Goal: Transaction & Acquisition: Subscribe to service/newsletter

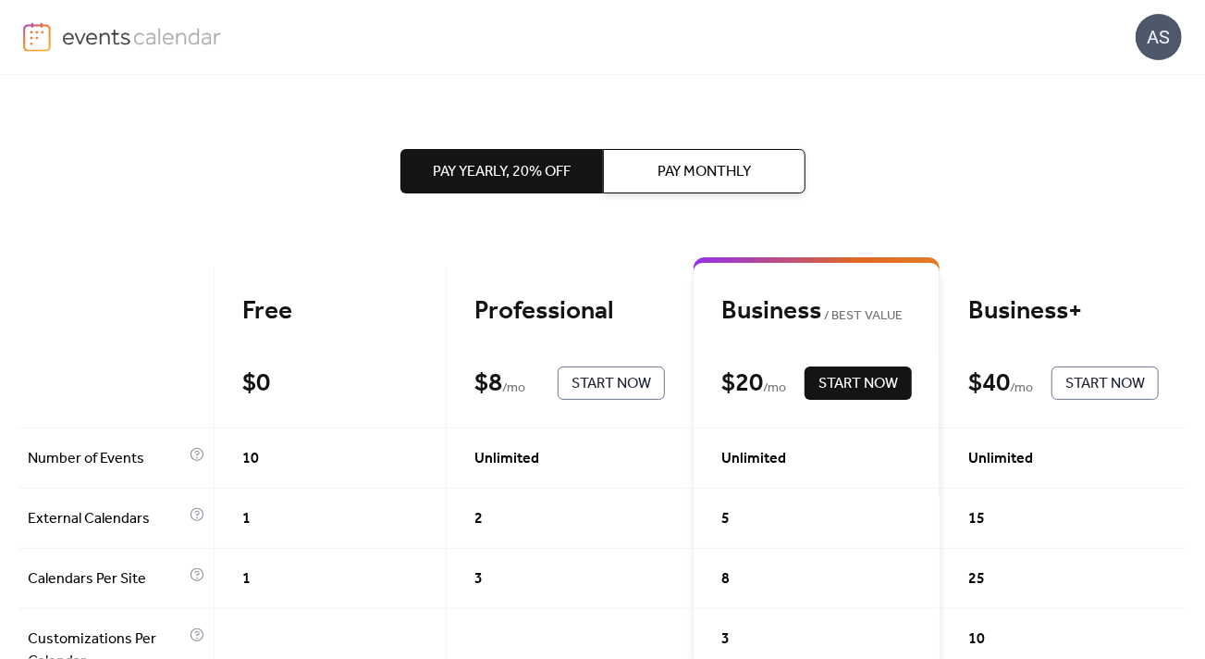
click at [700, 179] on span "Pay Monthly" at bounding box center [704, 172] width 93 height 22
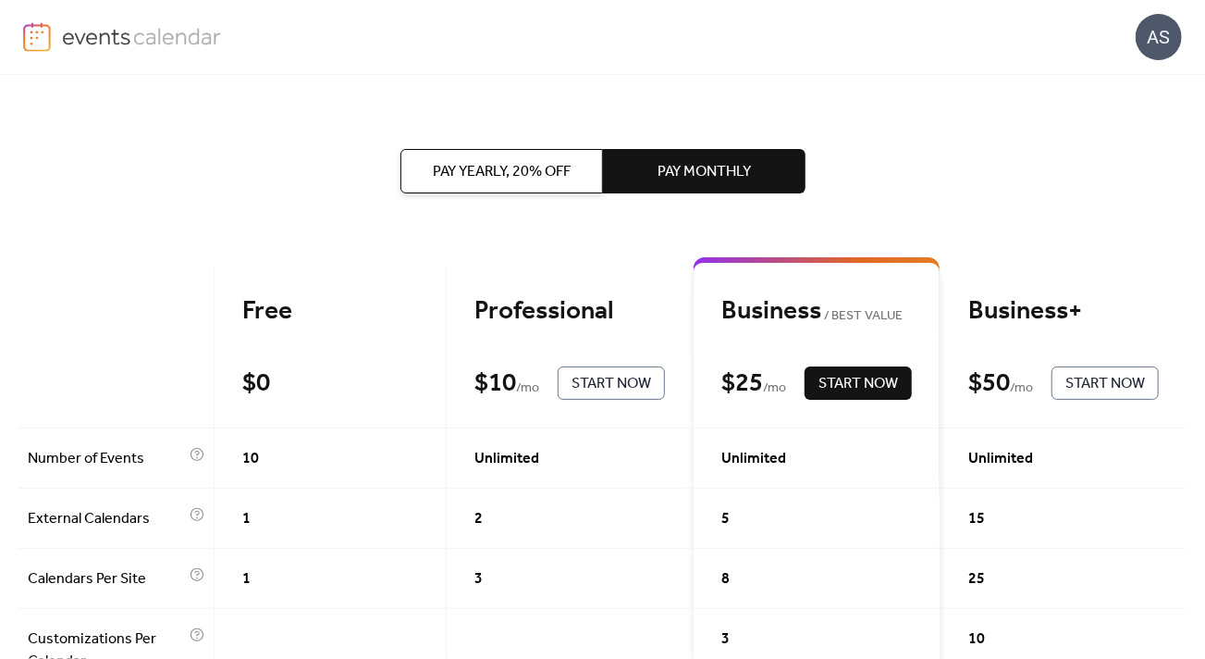
click at [136, 40] on img at bounding box center [142, 36] width 160 height 28
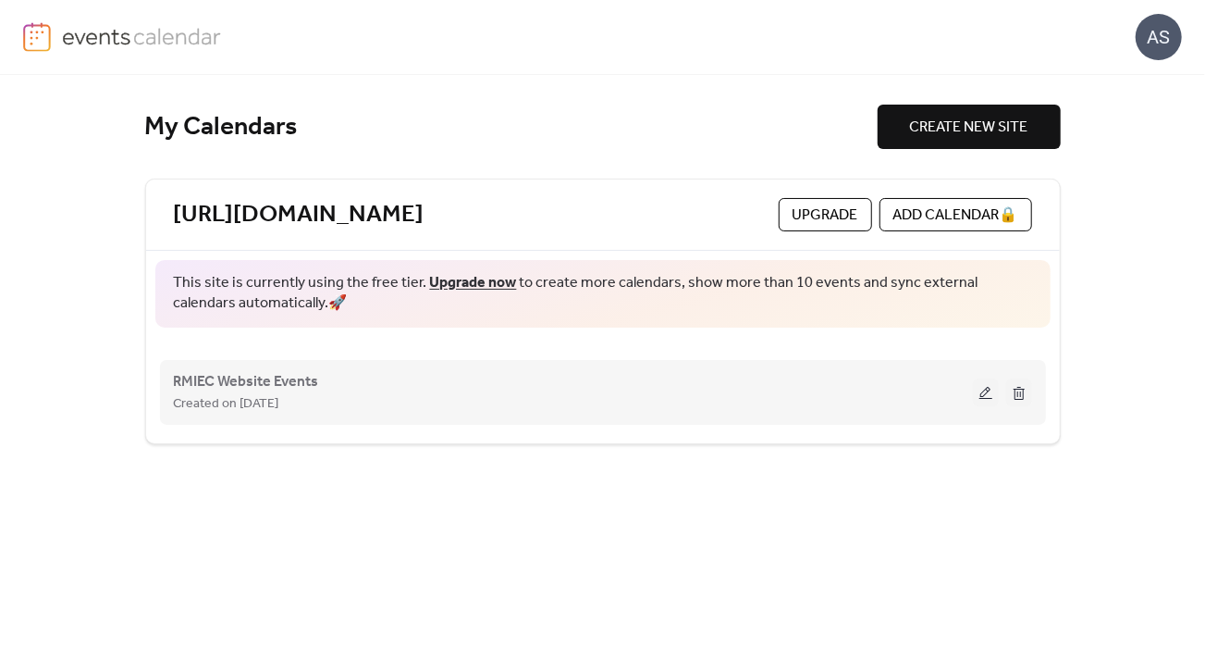
click at [978, 379] on button at bounding box center [986, 392] width 26 height 28
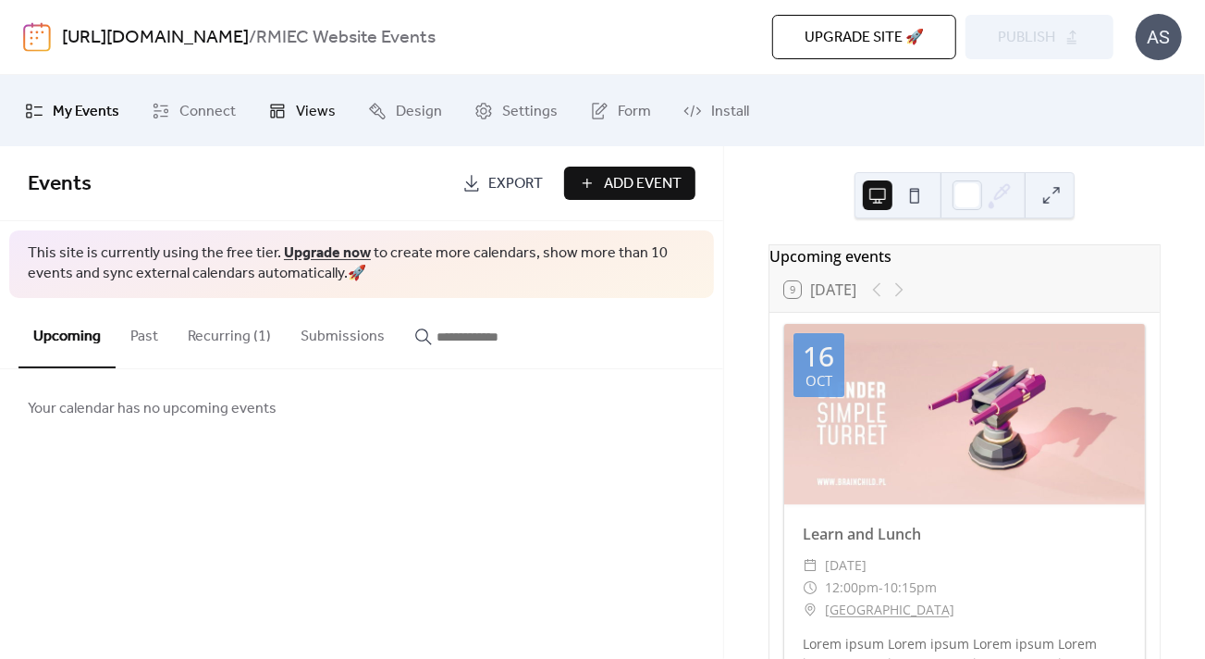
click at [320, 114] on span "Views" at bounding box center [316, 111] width 40 height 29
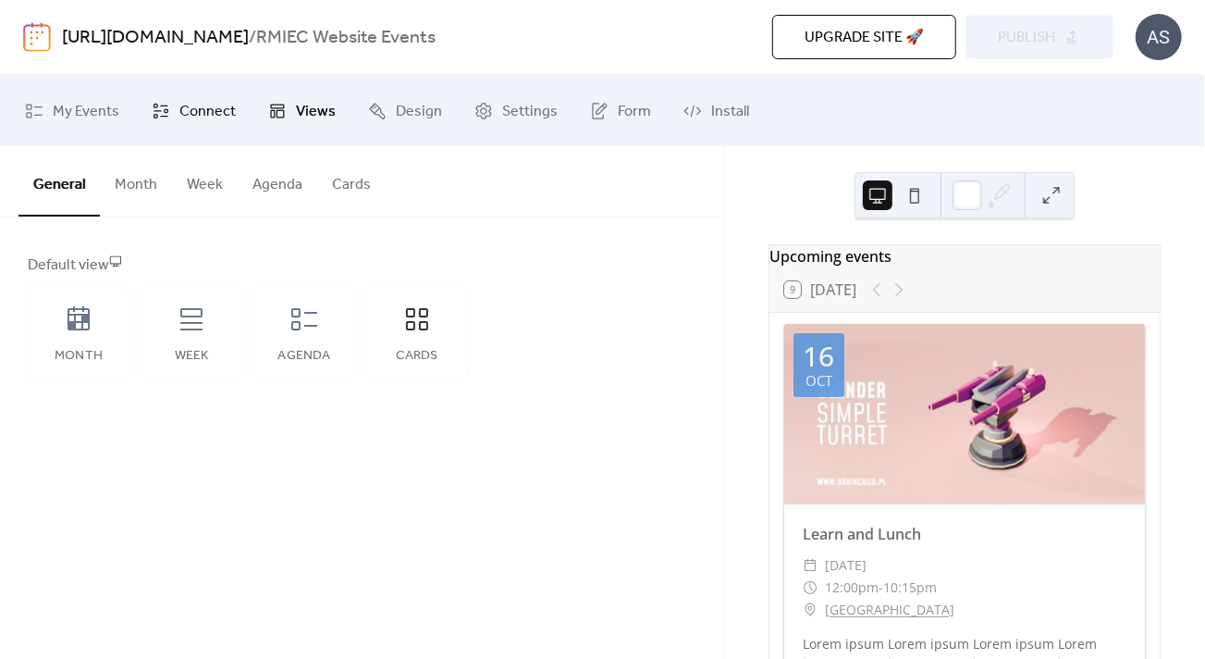
click at [206, 105] on span "Connect" at bounding box center [207, 111] width 56 height 29
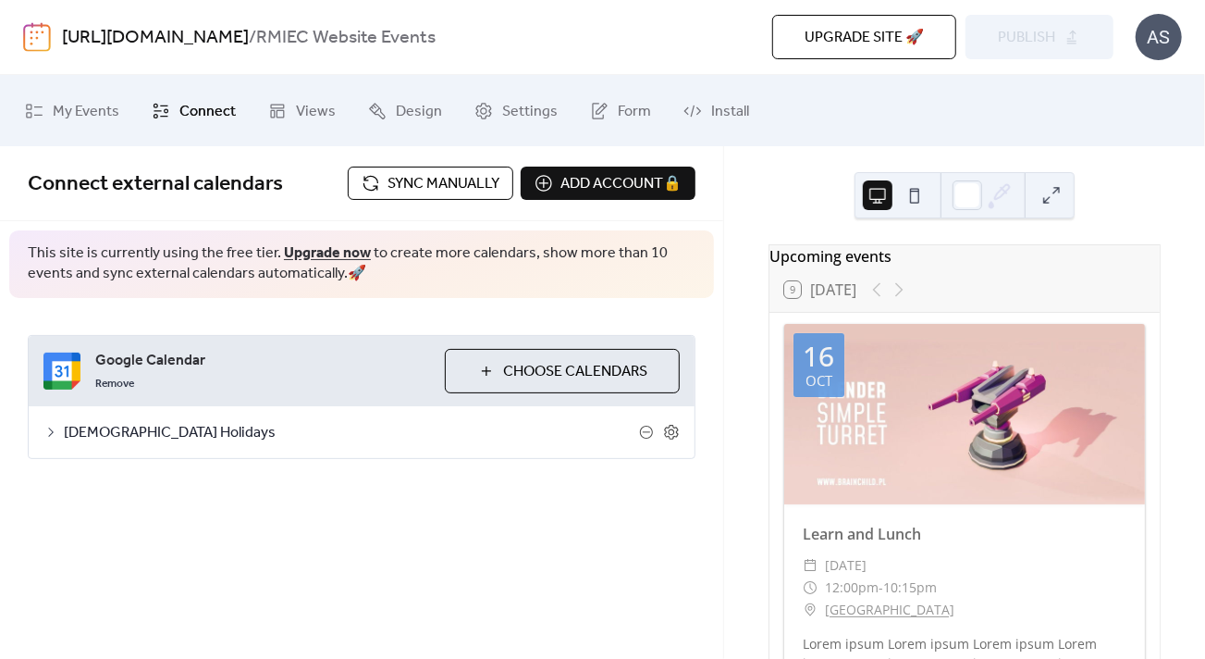
click at [820, 45] on span "Upgrade site 🚀" at bounding box center [864, 38] width 119 height 22
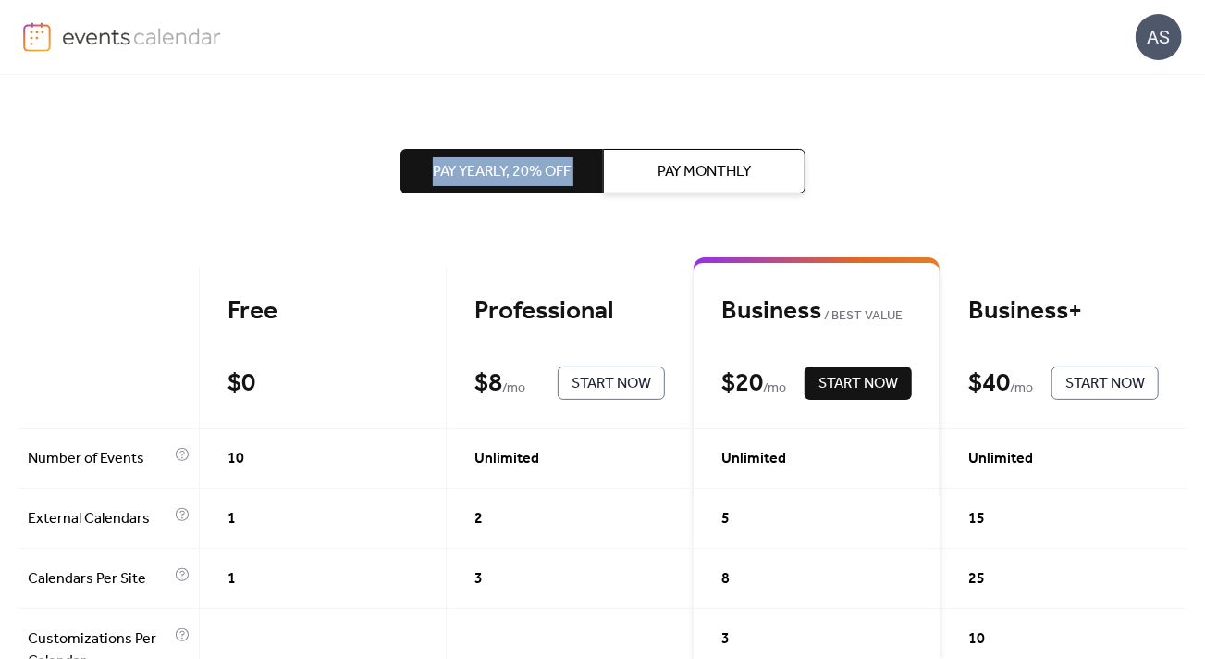
drag, startPoint x: 762, startPoint y: 146, endPoint x: 763, endPoint y: 163, distance: 16.7
click at [763, 163] on div "Pay Yearly, 20% off Pay Monthly" at bounding box center [603, 171] width 405 height 192
click at [763, 163] on button "Pay Monthly" at bounding box center [704, 171] width 203 height 44
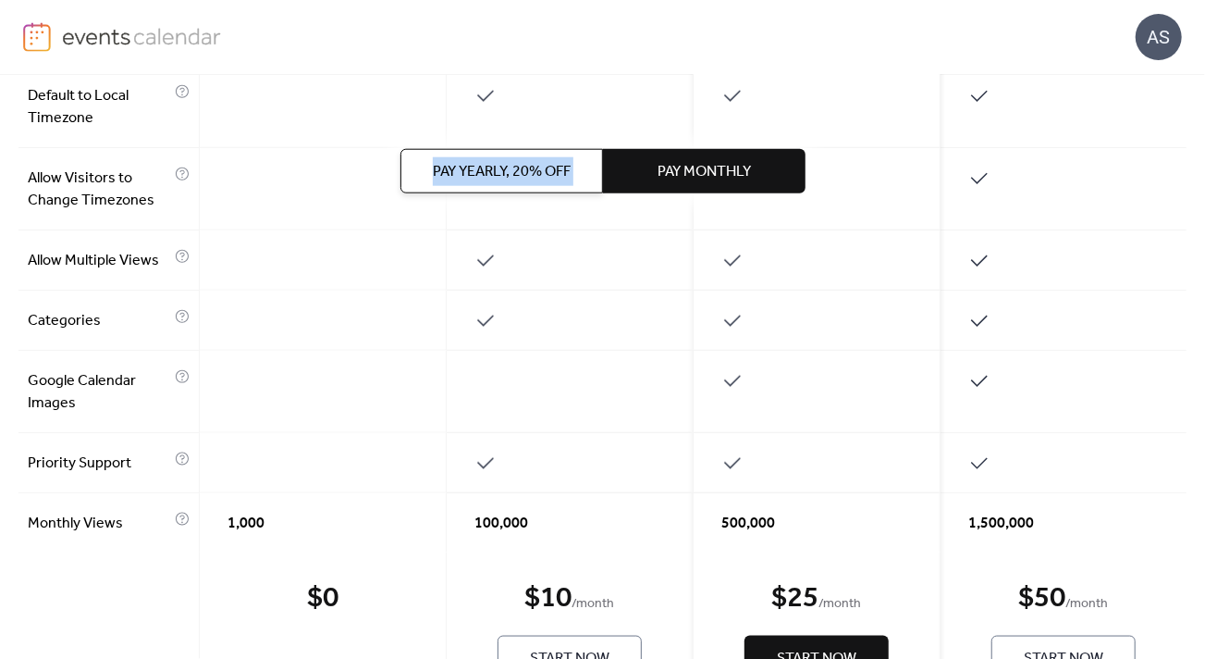
scroll to position [1153, 0]
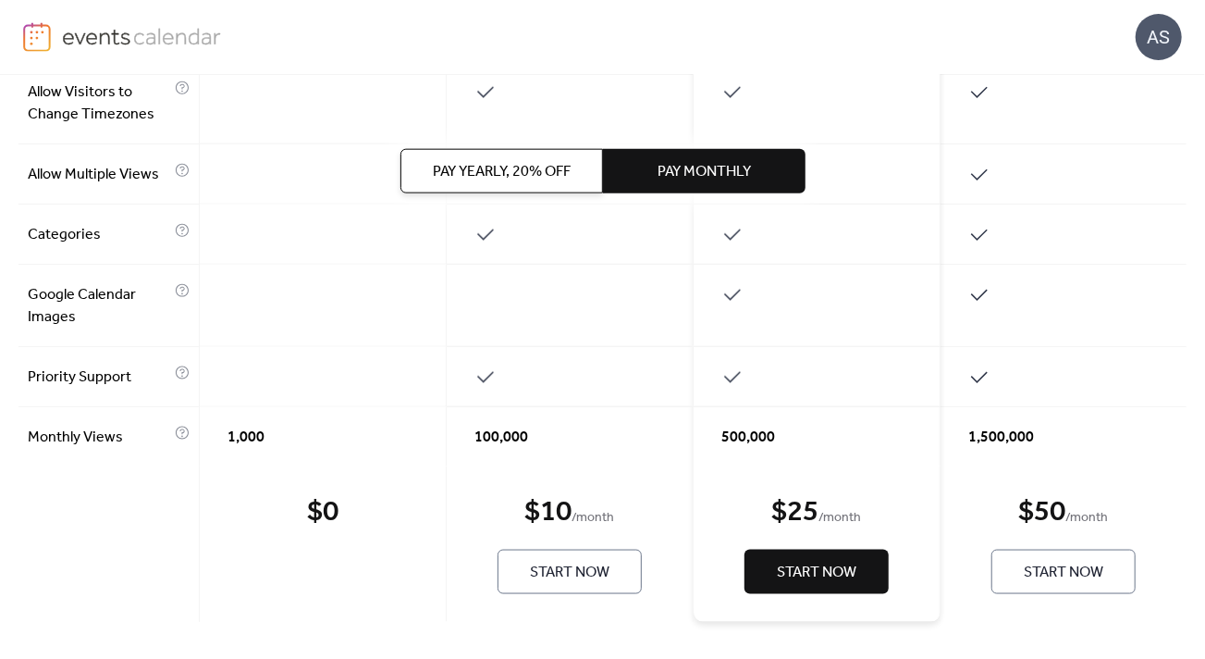
click at [311, 615] on div "$ 0 Start Now" at bounding box center [323, 543] width 247 height 155
click at [530, 578] on span "Start Now" at bounding box center [570, 573] width 80 height 22
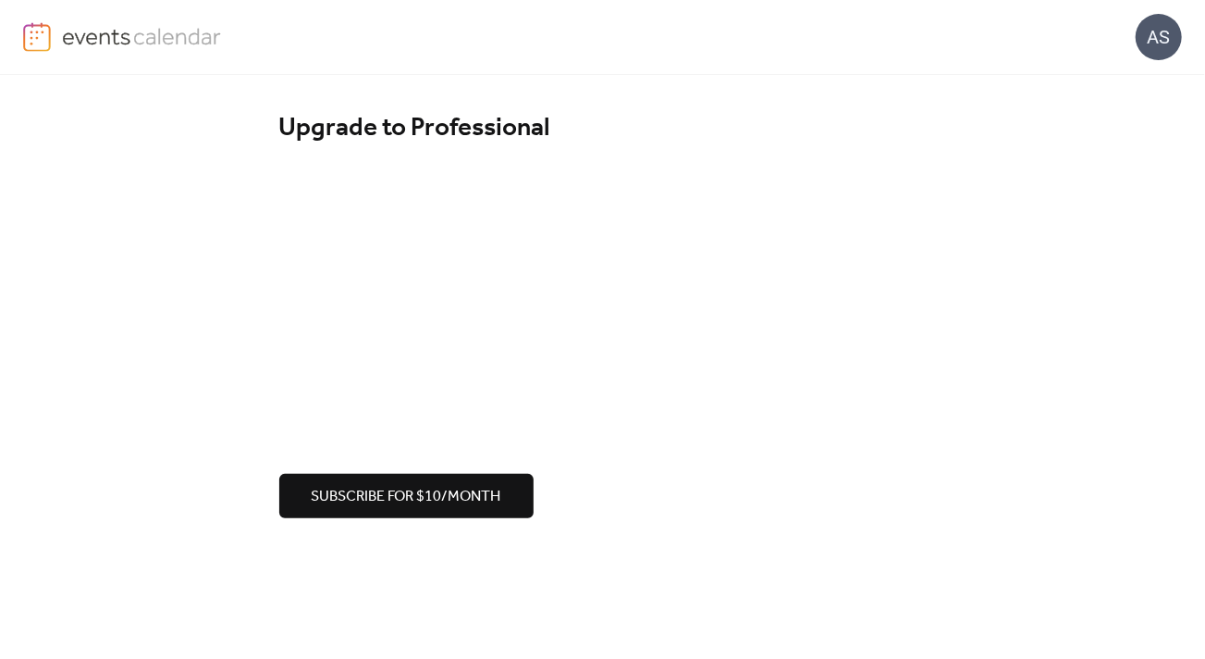
click at [437, 507] on span "Subscribe for $10/month" at bounding box center [407, 497] width 190 height 22
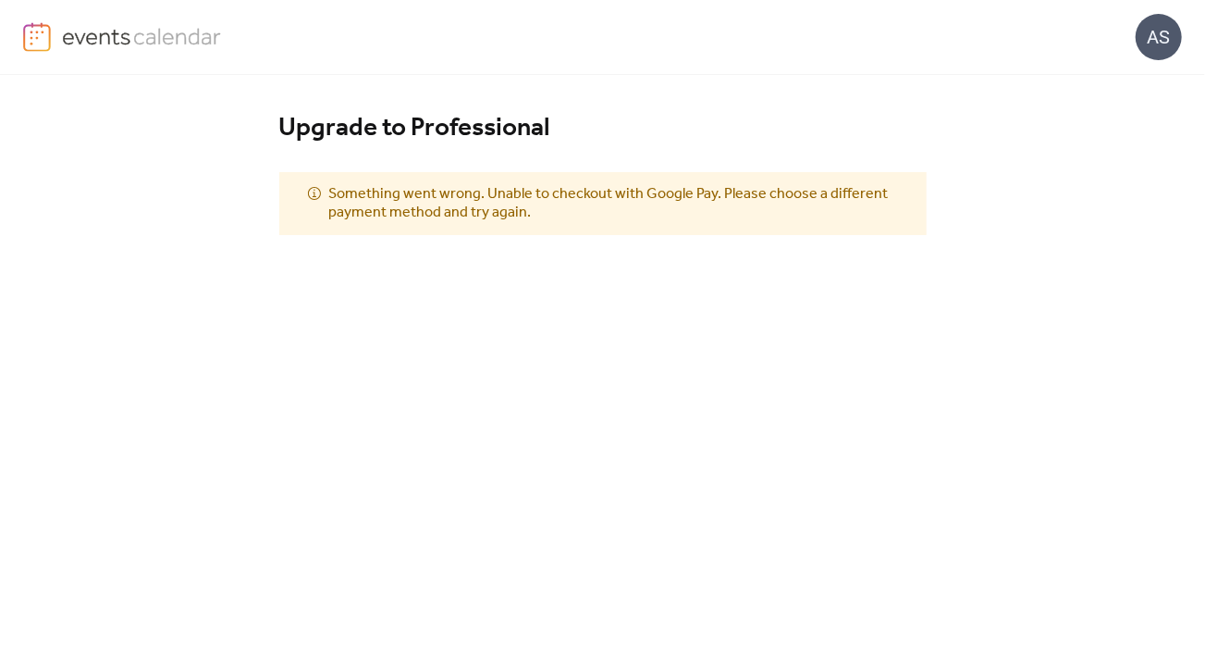
scroll to position [343, 0]
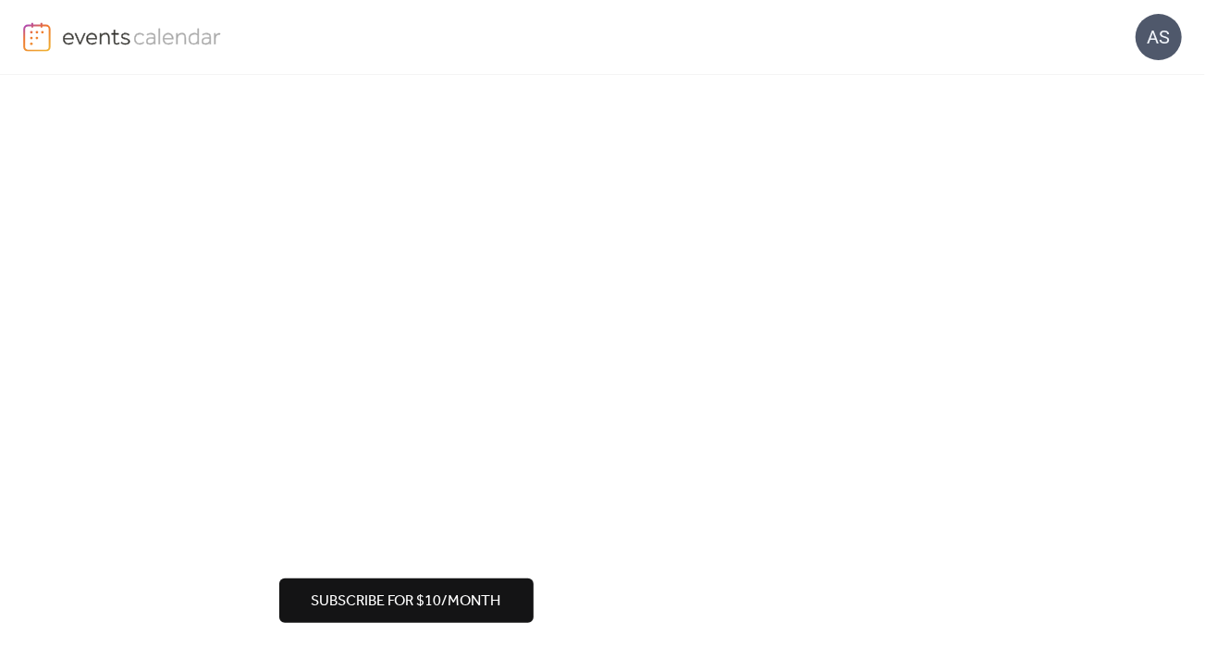
click at [432, 599] on span "Subscribe for $10/month" at bounding box center [407, 601] width 190 height 22
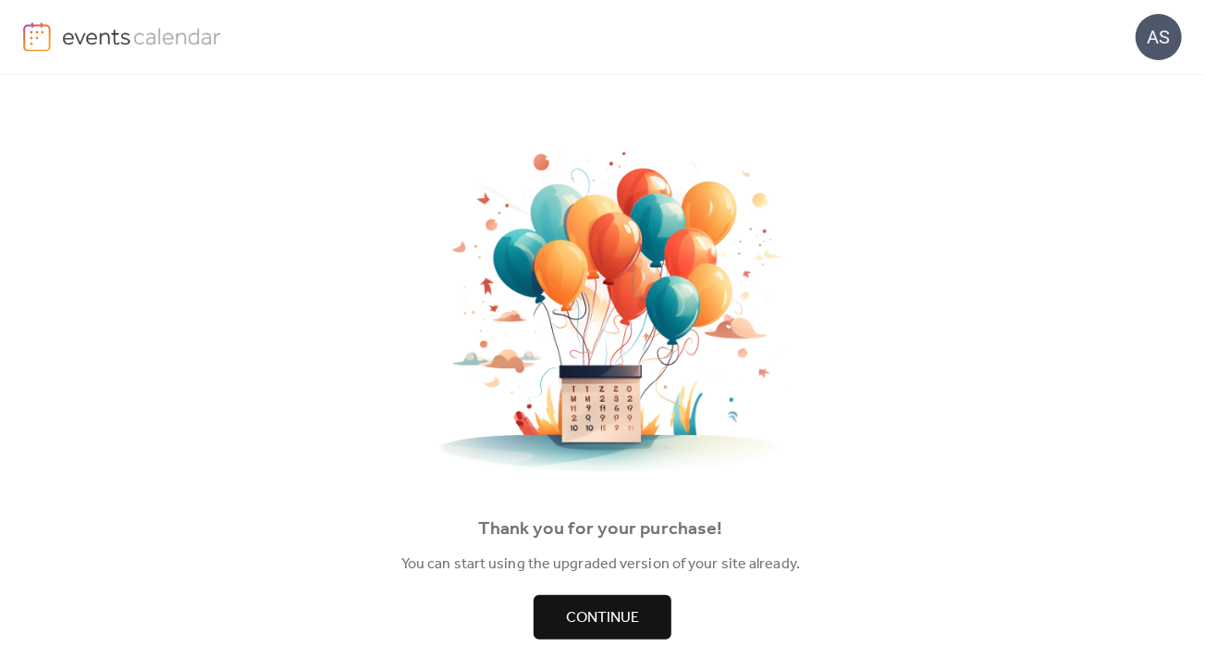
scroll to position [19, 0]
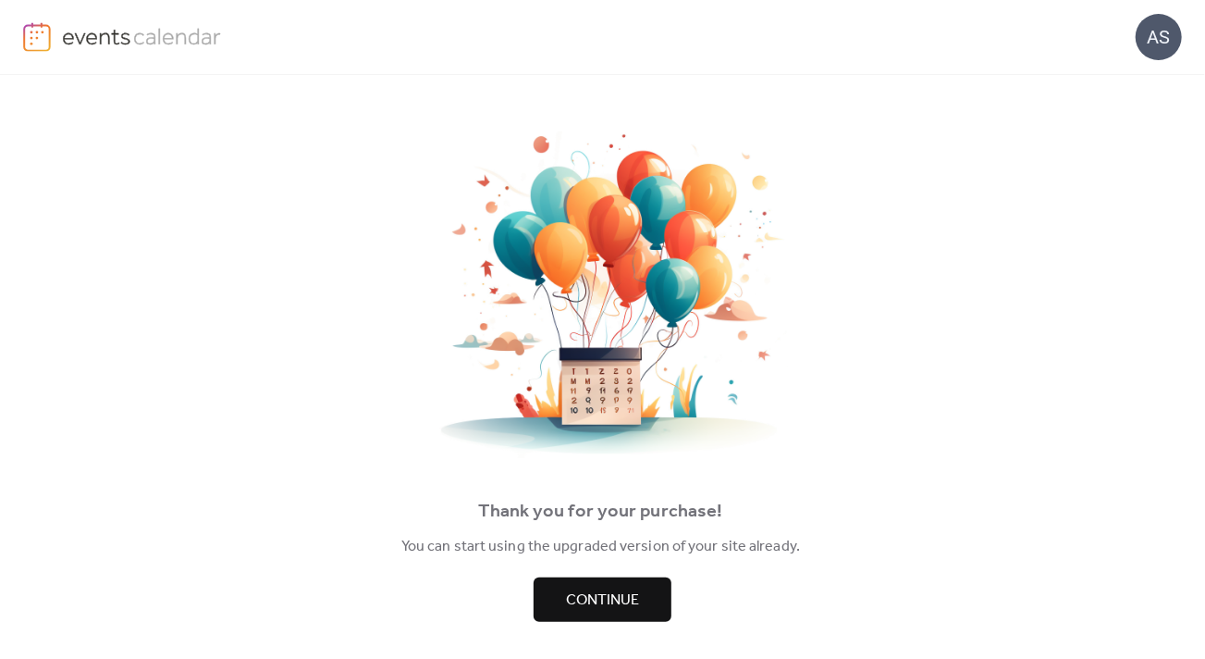
click at [562, 586] on button "Continue" at bounding box center [603, 599] width 138 height 44
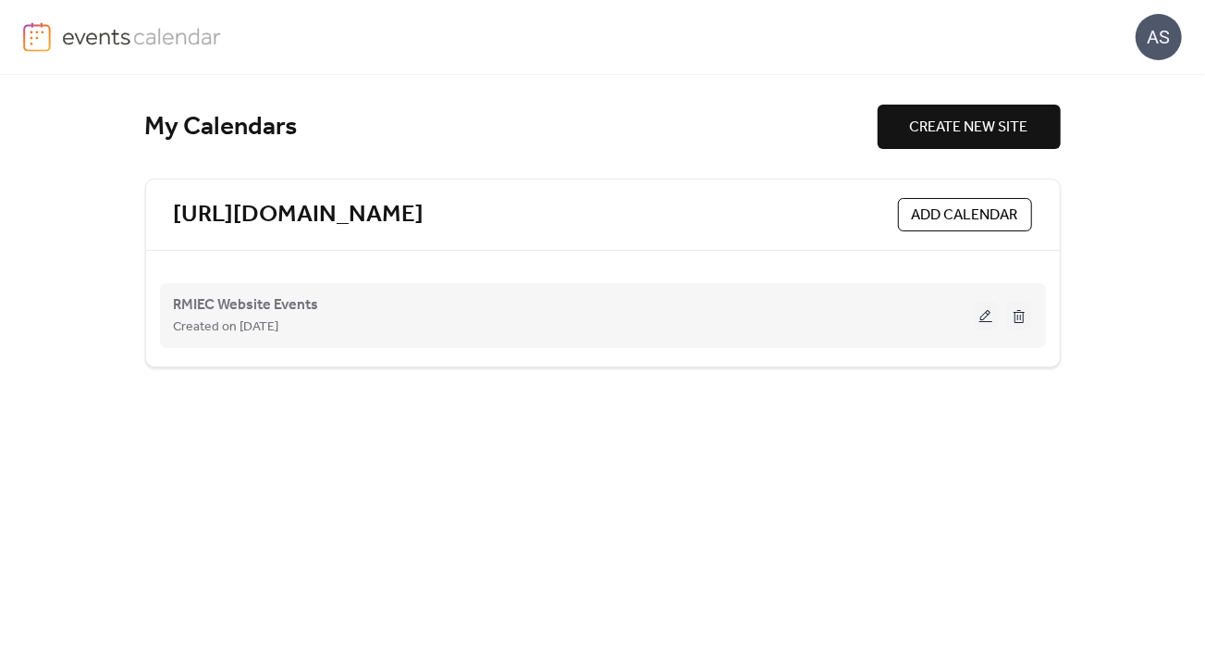
click at [994, 313] on button at bounding box center [986, 316] width 26 height 28
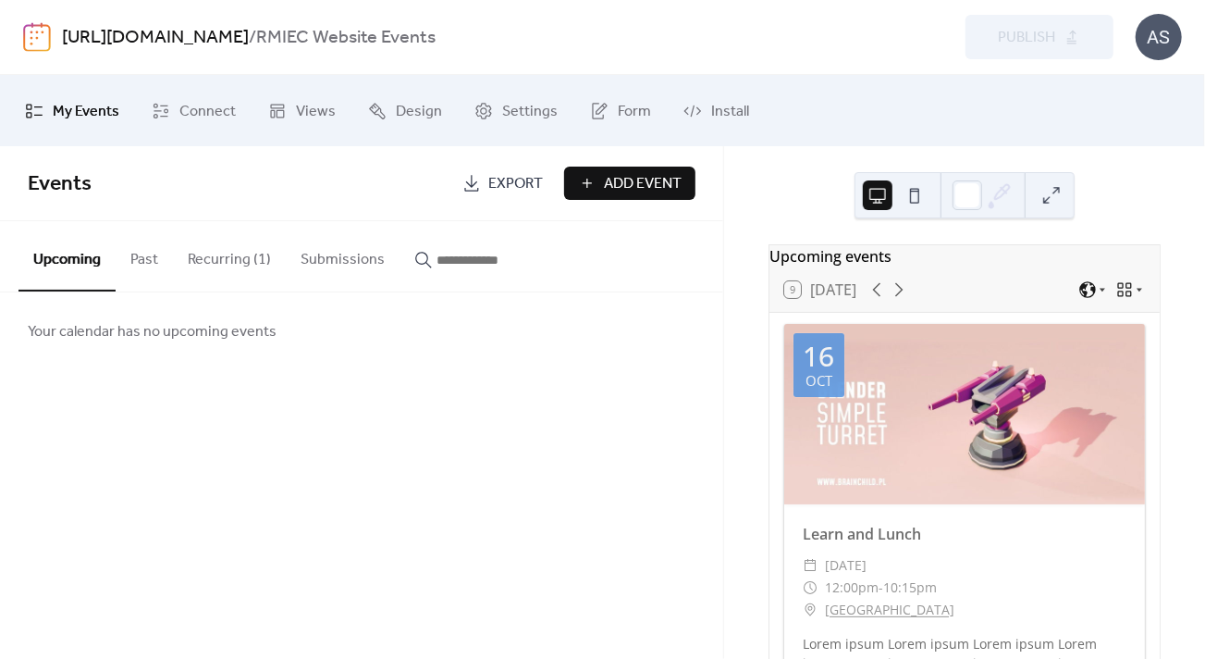
click at [226, 253] on button "Recurring (1)" at bounding box center [229, 255] width 113 height 68
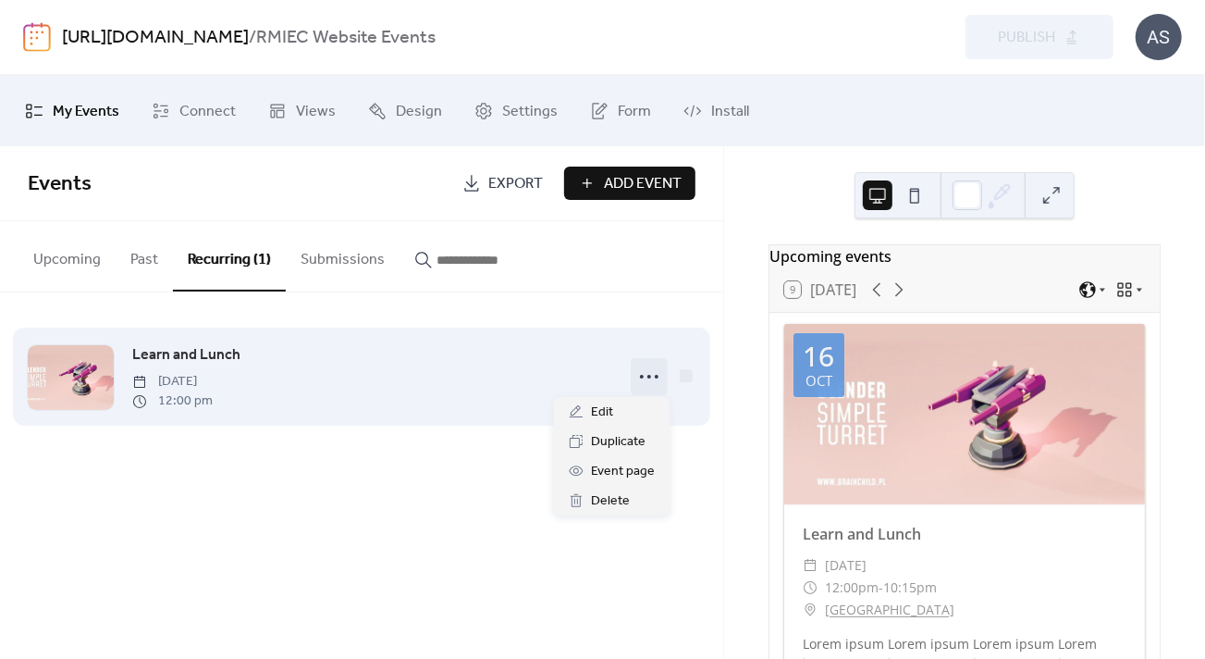
click at [658, 377] on icon at bounding box center [650, 377] width 30 height 30
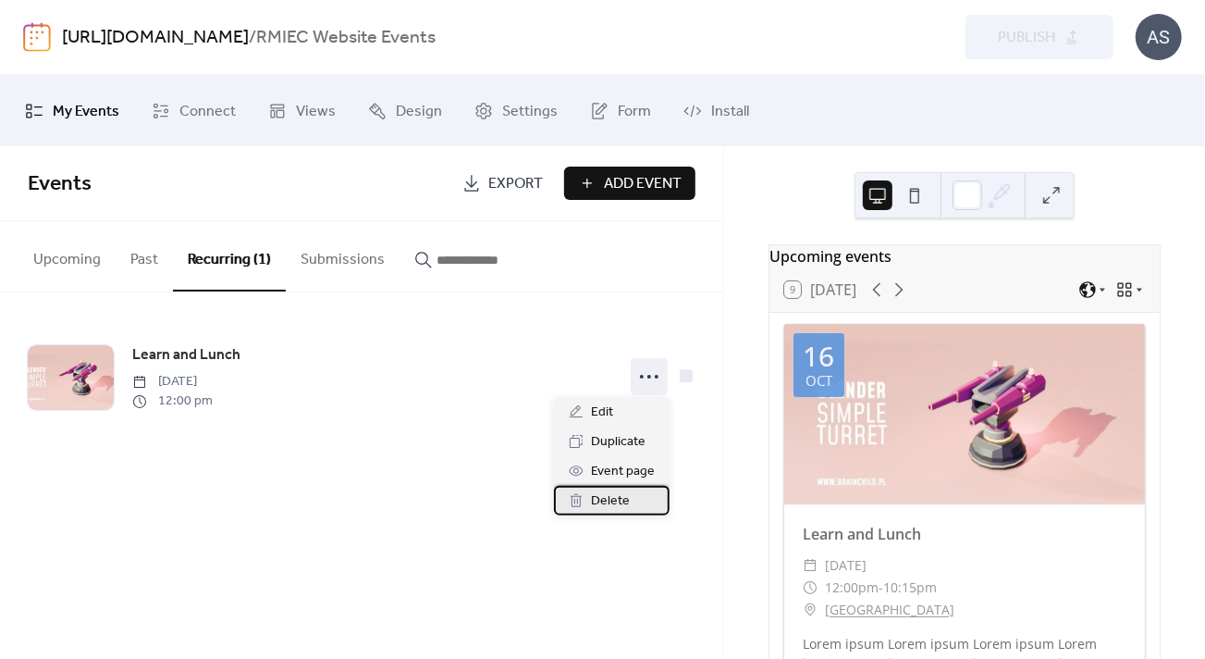
click at [626, 497] on span "Delete" at bounding box center [610, 501] width 39 height 22
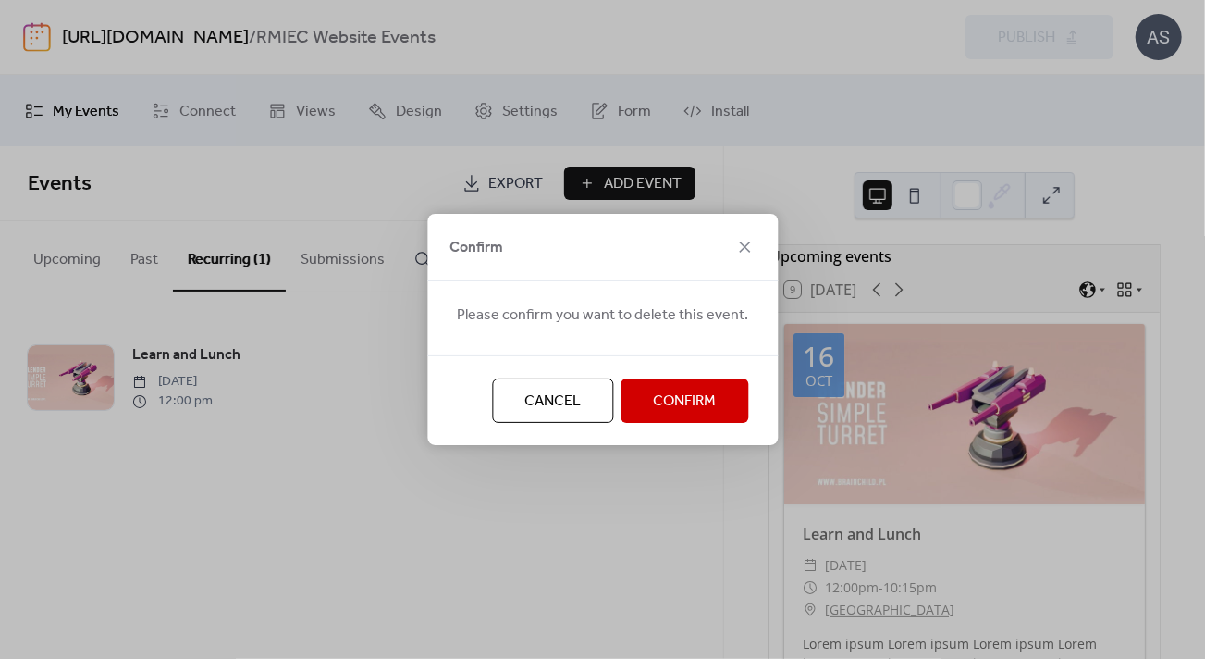
click at [671, 401] on span "Confirm" at bounding box center [684, 401] width 63 height 22
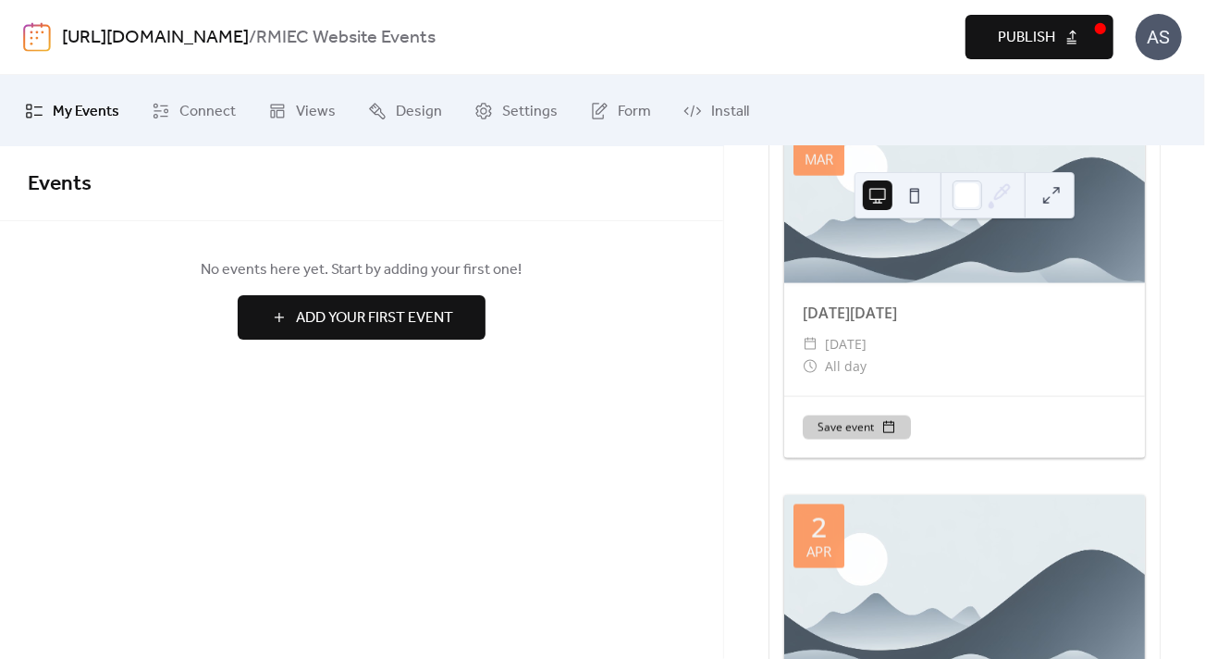
scroll to position [4963, 0]
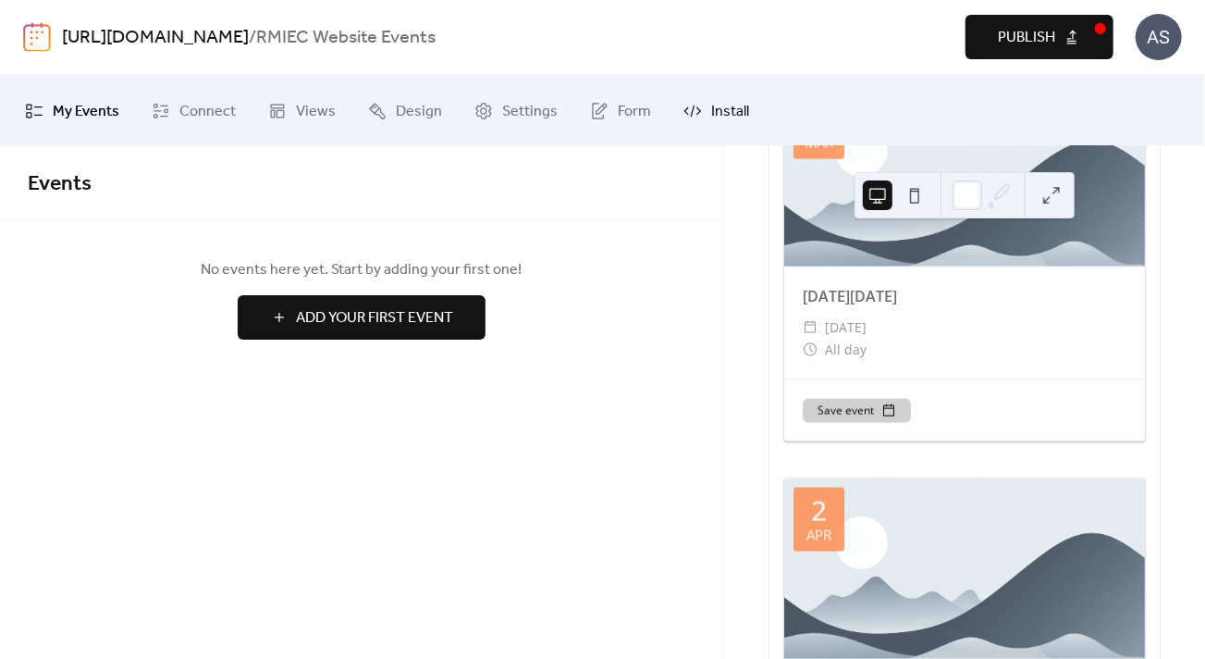
click at [693, 118] on icon at bounding box center [693, 111] width 19 height 19
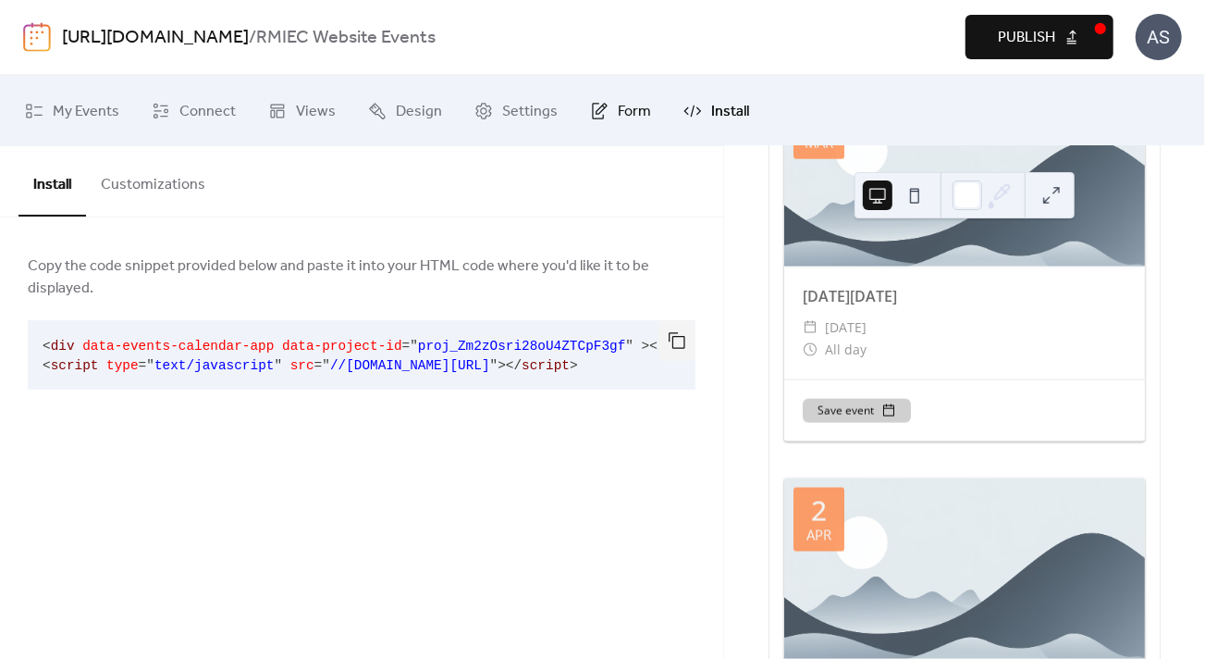
click at [599, 105] on icon at bounding box center [601, 108] width 11 height 11
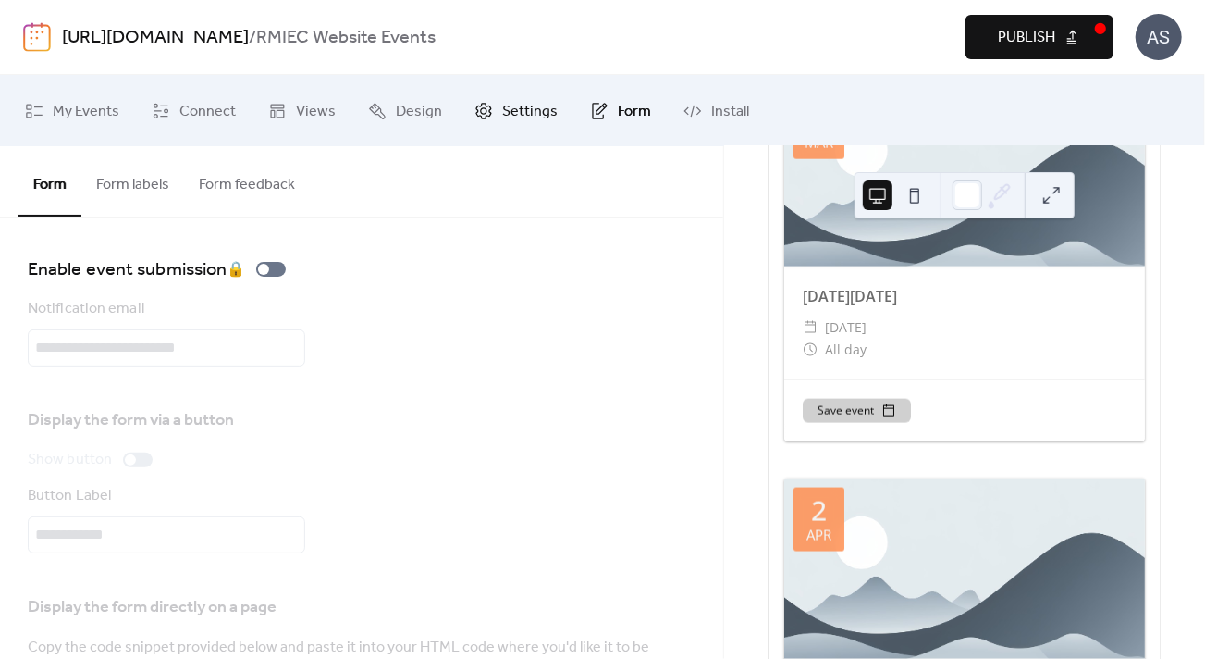
click at [536, 115] on span "Settings" at bounding box center [530, 111] width 56 height 29
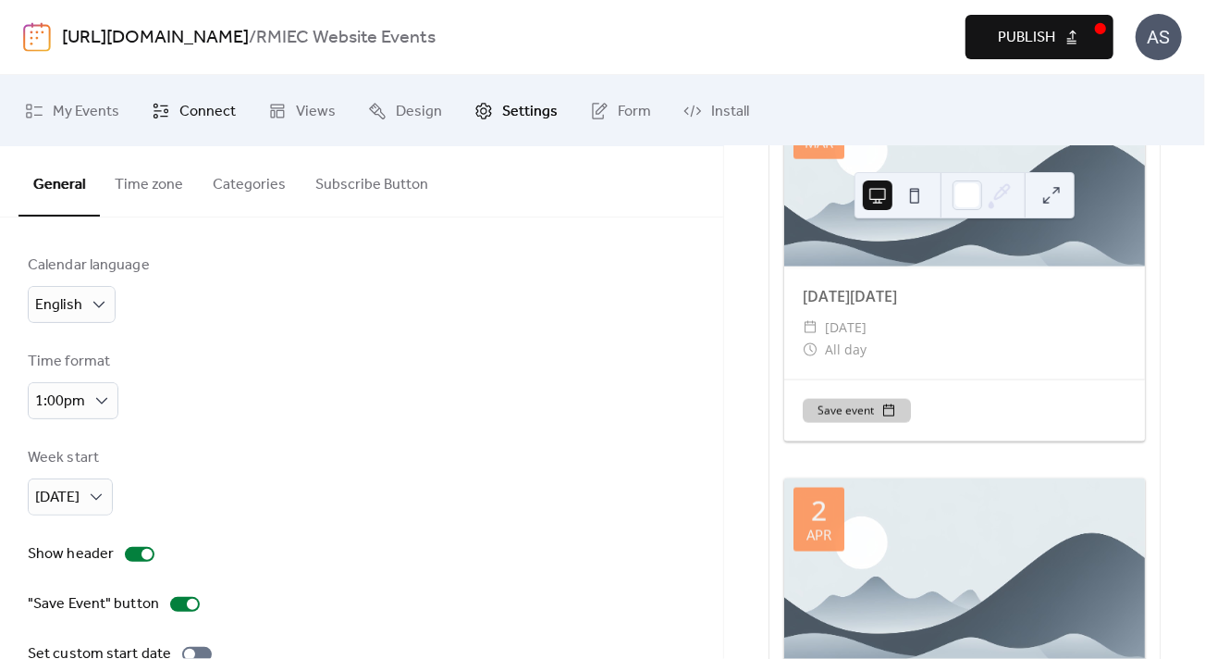
click at [202, 120] on span "Connect" at bounding box center [207, 111] width 56 height 29
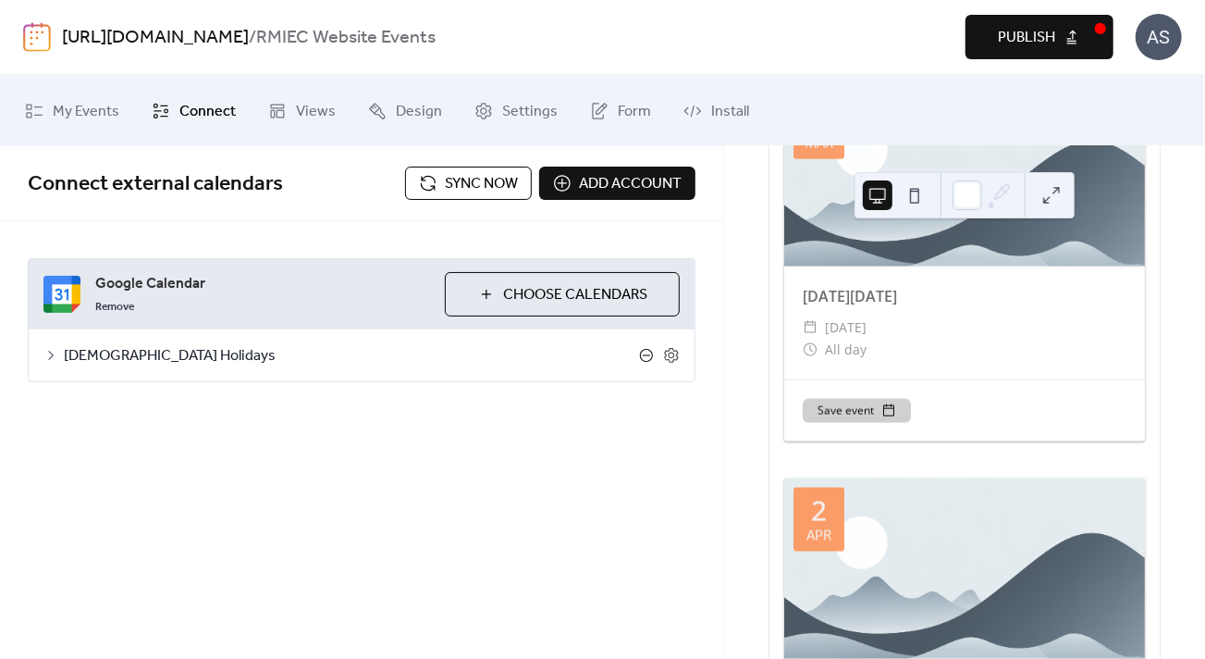
click at [646, 352] on icon at bounding box center [646, 355] width 15 height 15
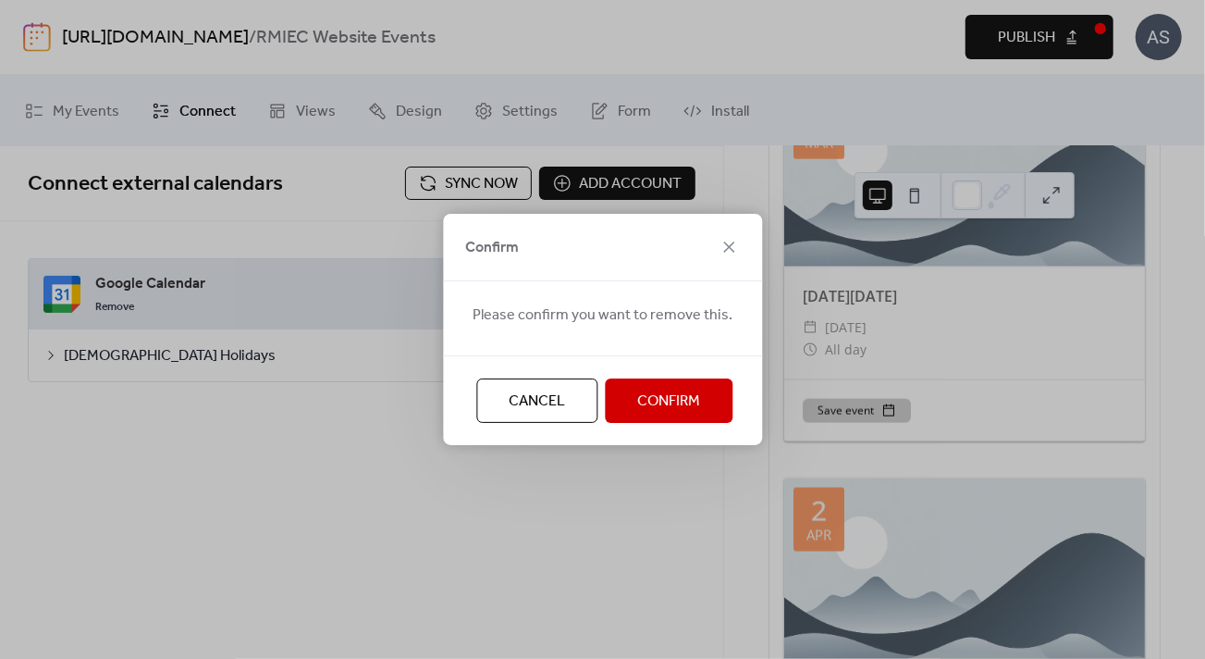
click at [632, 389] on button "Confirm" at bounding box center [669, 400] width 128 height 44
